Goal: Register for event/course

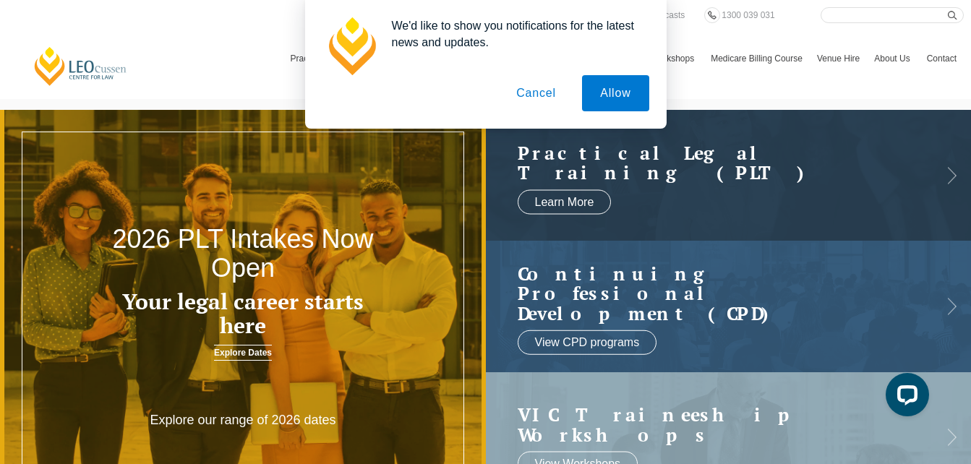
click at [540, 93] on button "Cancel" at bounding box center [536, 93] width 76 height 36
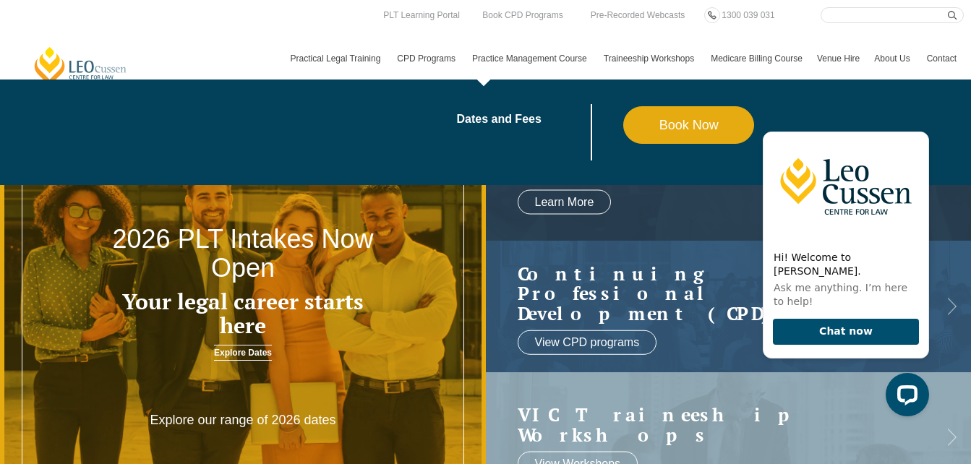
click at [512, 55] on link "Practice Management Course" at bounding box center [531, 59] width 132 height 42
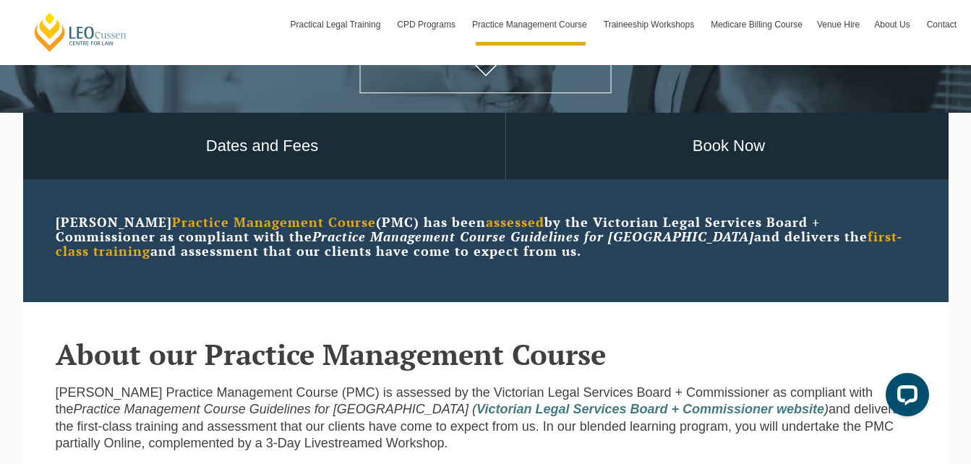
scroll to position [295, 0]
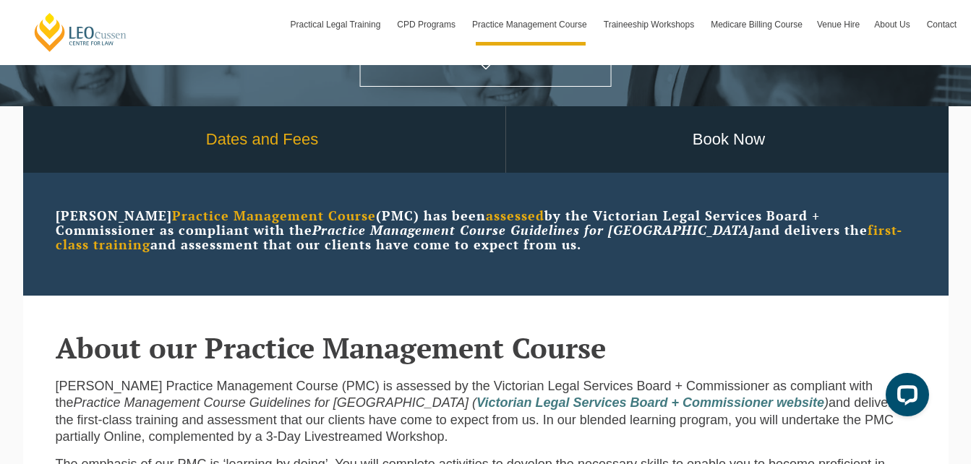
click at [299, 145] on link "Dates and Fees" at bounding box center [263, 139] width 486 height 67
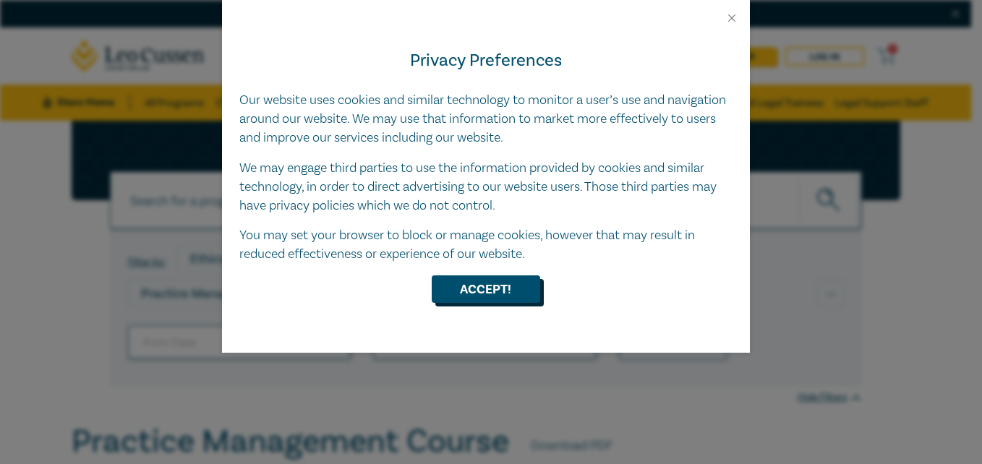
click at [516, 293] on button "Accept!" at bounding box center [486, 289] width 108 height 27
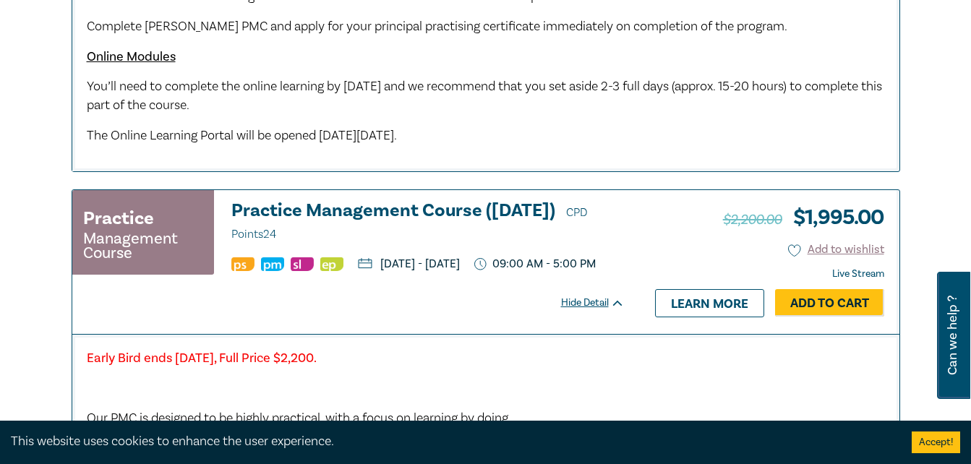
scroll to position [1191, 0]
